Goal: Information Seeking & Learning: Find specific fact

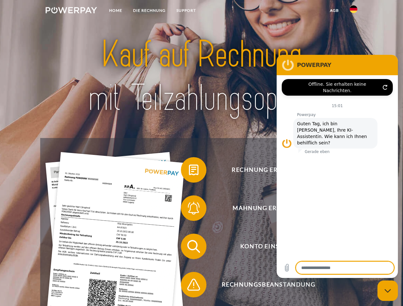
click at [71, 11] on img at bounding box center [71, 10] width 51 height 6
click at [354, 11] on img at bounding box center [354, 9] width 8 height 8
click at [334, 11] on link "agb" at bounding box center [335, 10] width 20 height 11
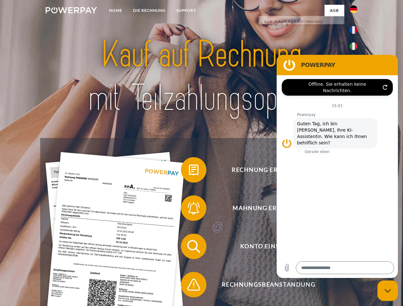
click at [189, 171] on span at bounding box center [184, 170] width 32 height 32
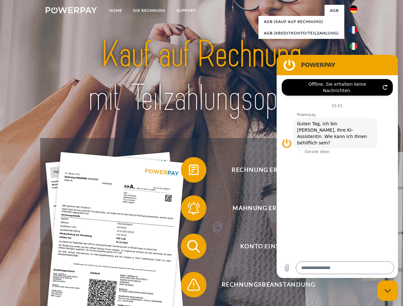
click at [189, 210] on span at bounding box center [184, 209] width 32 height 32
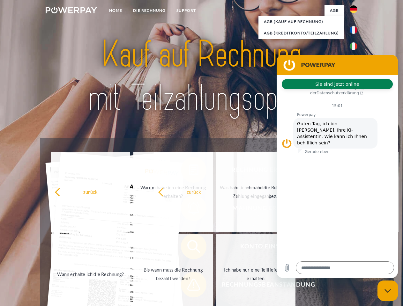
click at [189, 286] on span at bounding box center [184, 285] width 32 height 32
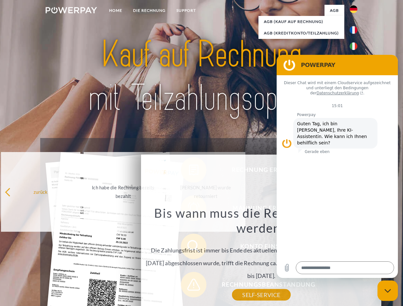
click at [388, 291] on icon "Messaging-Fenster schließen" at bounding box center [388, 291] width 7 height 4
type textarea "*"
